Goal: Task Accomplishment & Management: Manage account settings

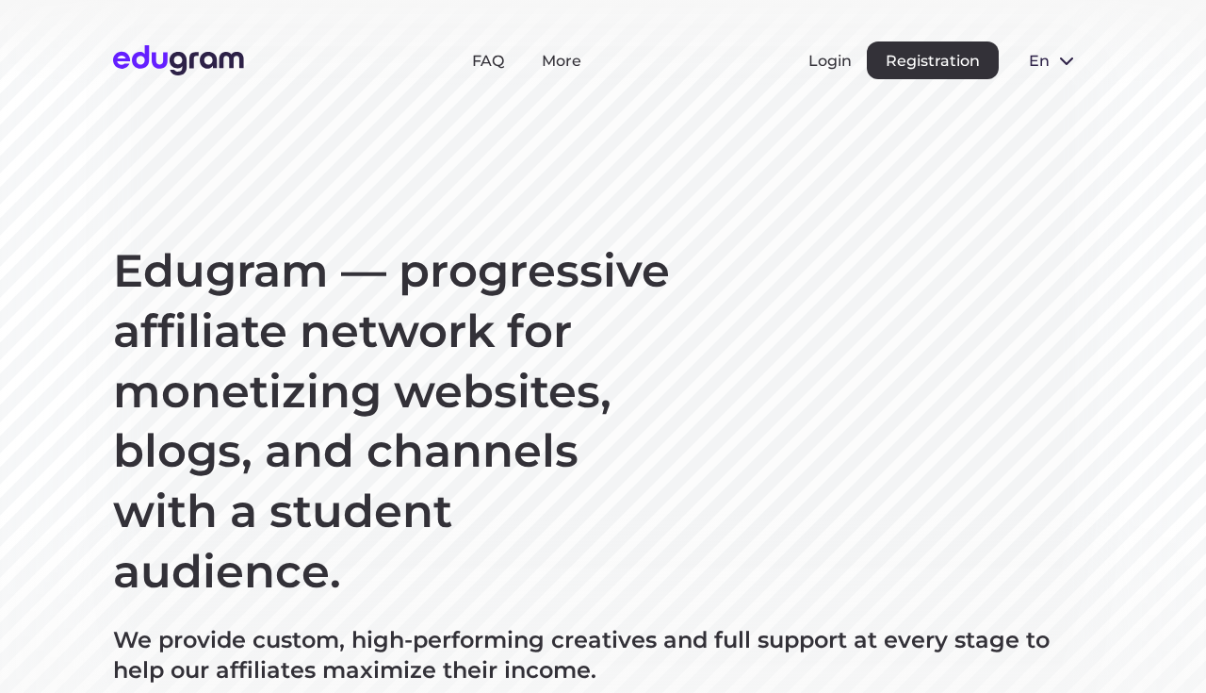
click at [459, 230] on section "Edugram — progressive affiliate network for monetizing websites, blogs, and cha…" at bounding box center [603, 484] width 1206 height 968
click at [963, 66] on button "Registration" at bounding box center [933, 60] width 132 height 38
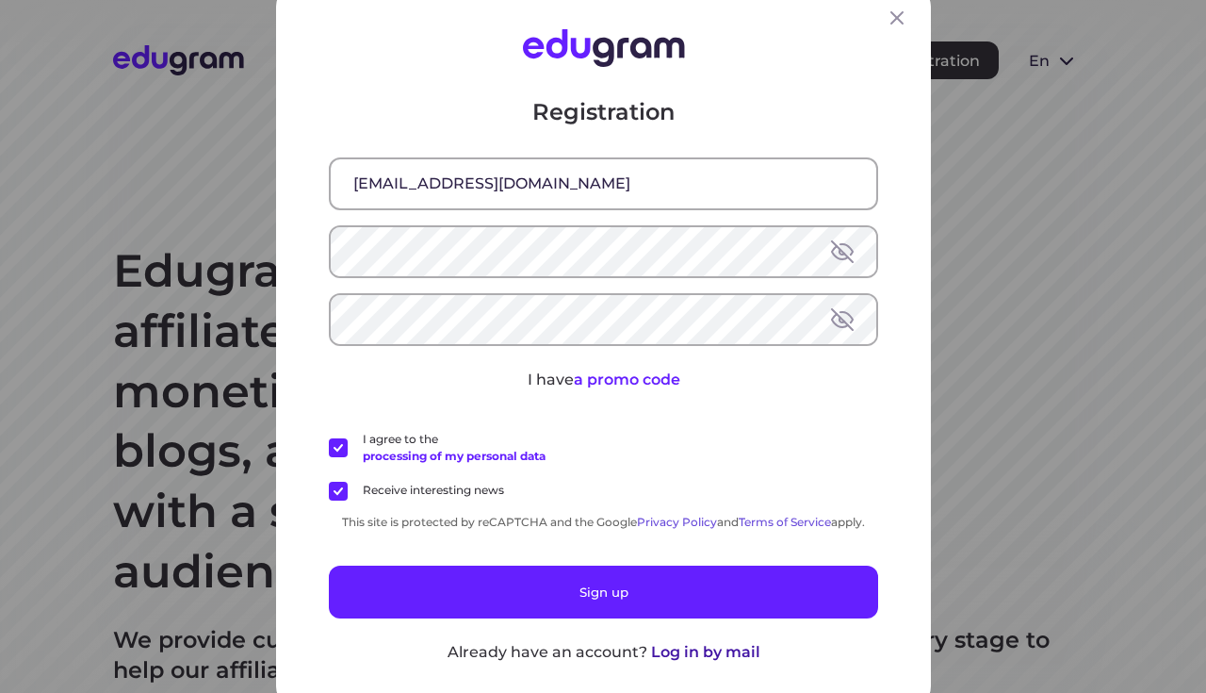
click at [725, 660] on button "Log in by mail" at bounding box center [704, 652] width 109 height 23
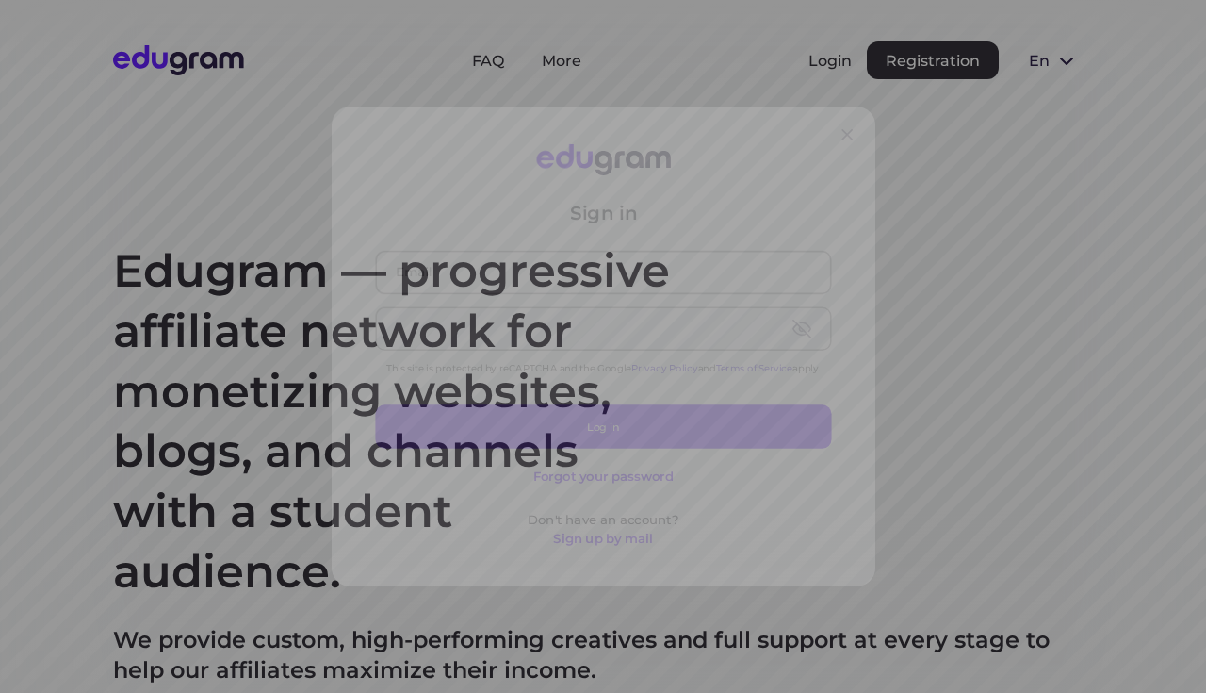
click at [425, 258] on input "text" at bounding box center [604, 257] width 546 height 49
click at [413, 266] on input "text" at bounding box center [604, 257] width 546 height 49
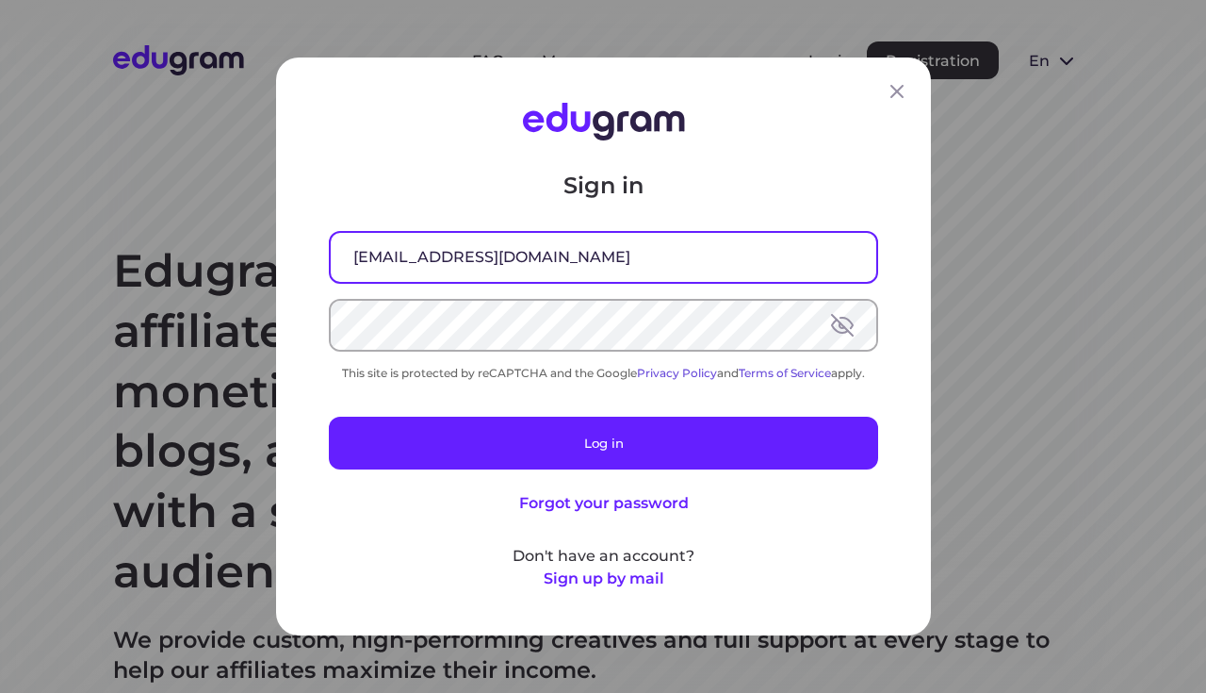
type input "avrshnmxm@gmail.com"
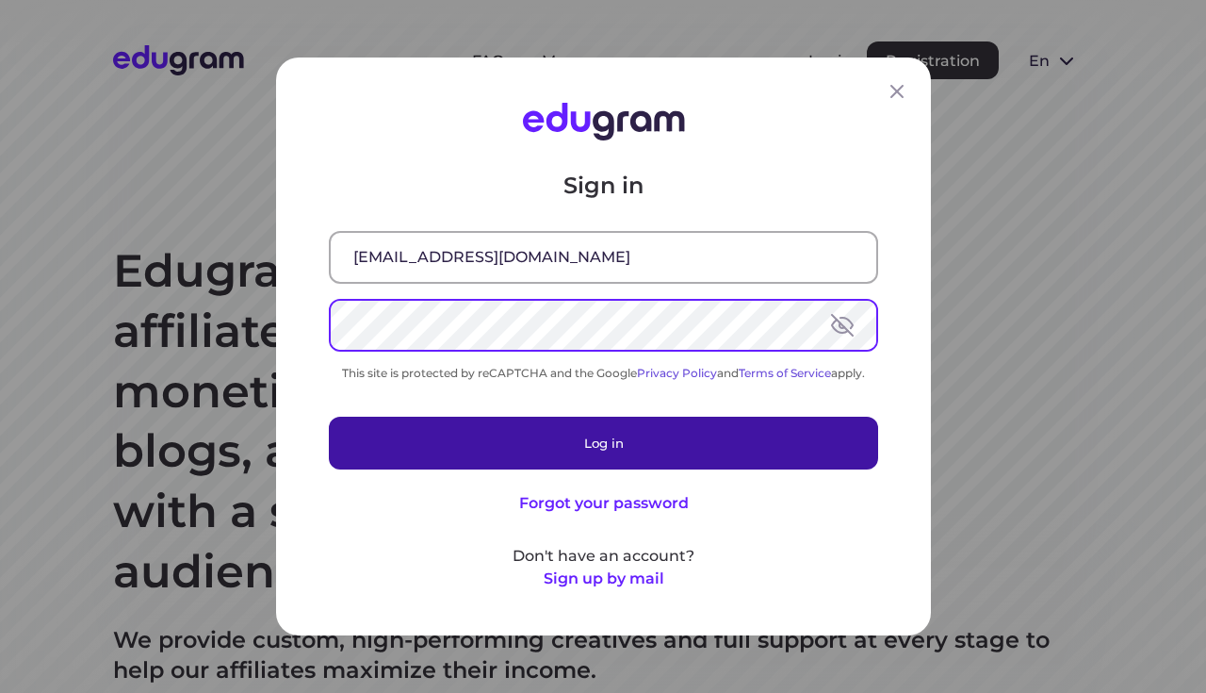
click at [421, 447] on button "Log in" at bounding box center [603, 442] width 549 height 53
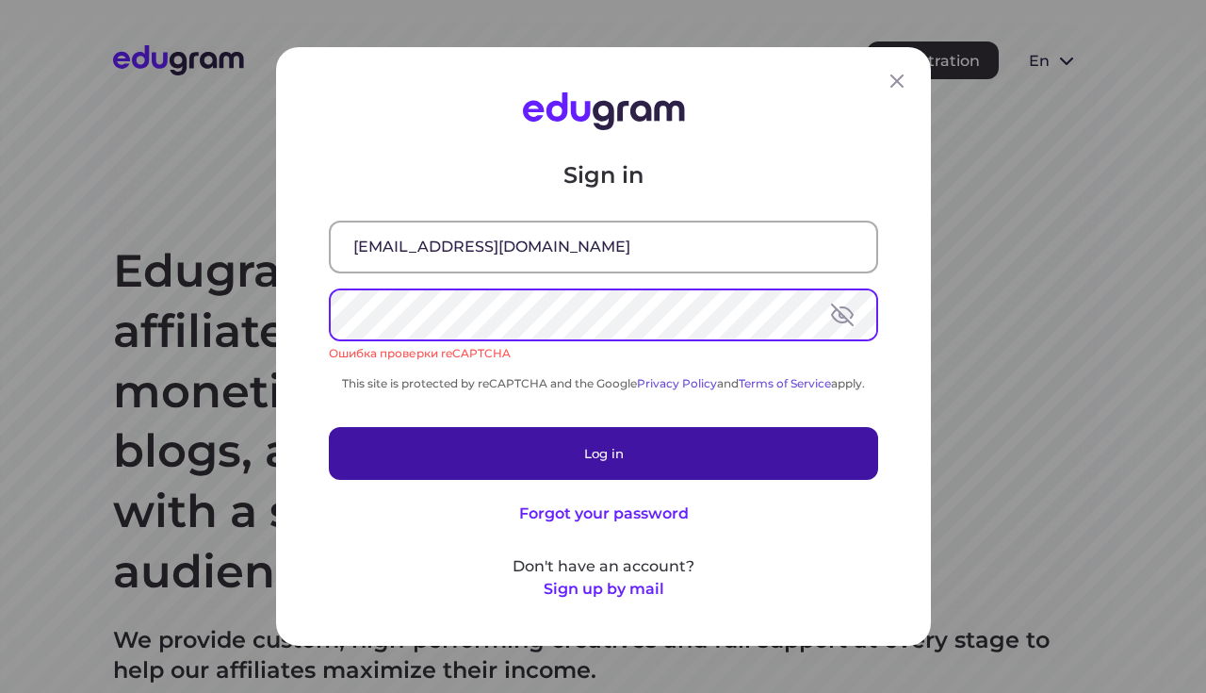
click at [465, 449] on button "Log in" at bounding box center [603, 453] width 549 height 53
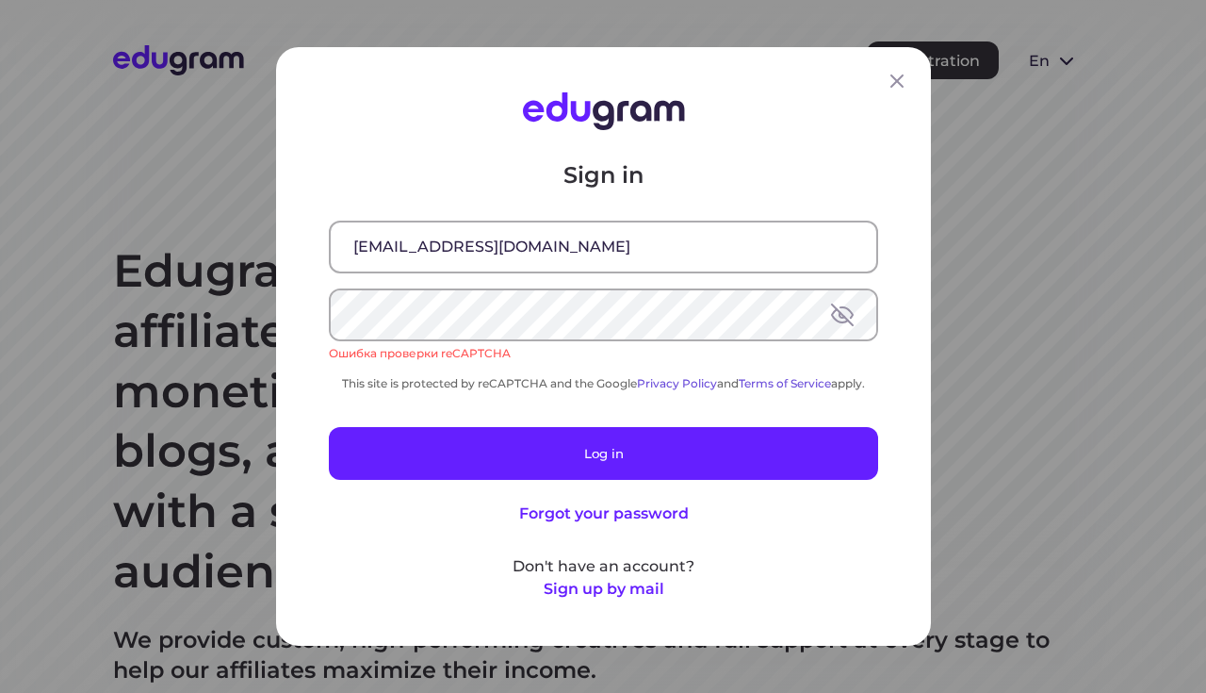
click at [94, 683] on div "Sign in avrshnmxm@gmail.com Ошибка проверки reCAPTCHA This site is protected by…" at bounding box center [603, 346] width 1206 height 693
